Goal: Information Seeking & Learning: Learn about a topic

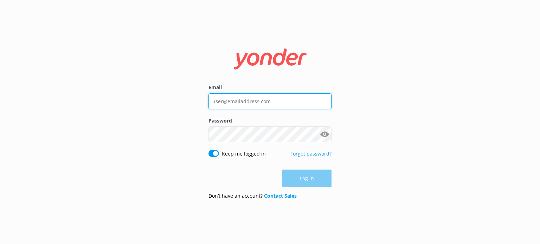
type input "[EMAIL_ADDRESS][DOMAIN_NAME]"
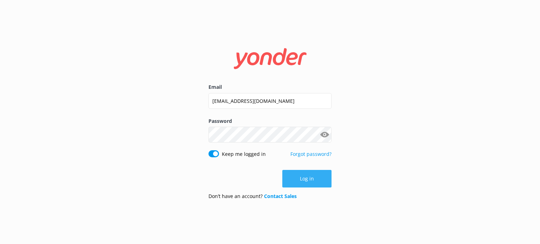
click at [319, 187] on button "Log in" at bounding box center [306, 179] width 49 height 18
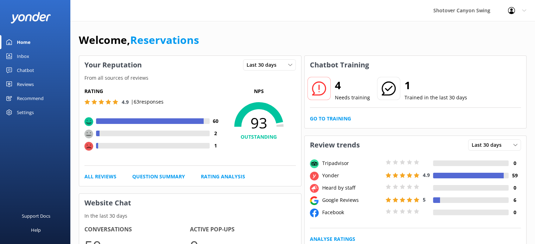
click at [27, 83] on div "Reviews" at bounding box center [25, 84] width 17 height 14
